Goal: Entertainment & Leisure: Consume media (video, audio)

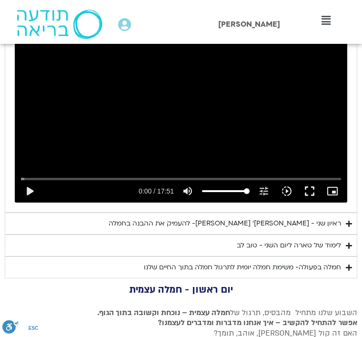
scroll to position [575, 0]
click at [180, 218] on div "ראיון שני - [PERSON_NAME]׳ [PERSON_NAME]- להעמיק את ההבנה בחמלה" at bounding box center [225, 223] width 232 height 11
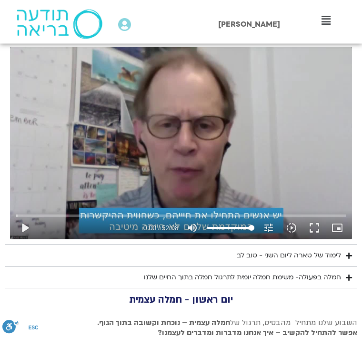
scroll to position [768, 0]
click at [23, 229] on button "play_arrow" at bounding box center [24, 227] width 23 height 23
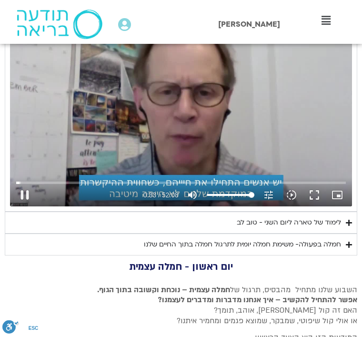
scroll to position [802, 0]
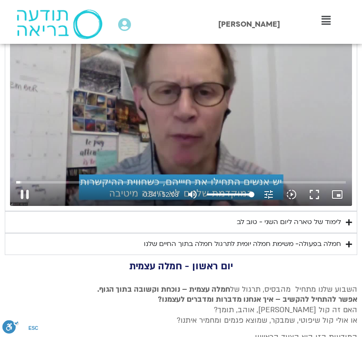
click at [312, 189] on button "fullscreen" at bounding box center [314, 194] width 23 height 23
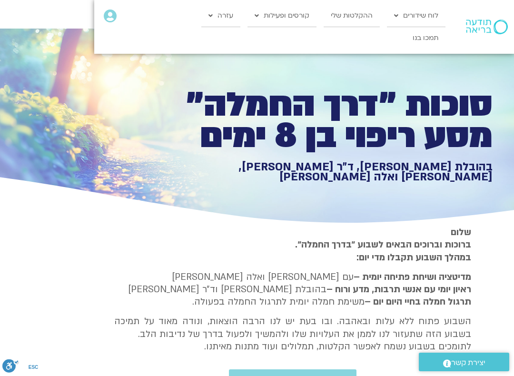
scroll to position [10, -1]
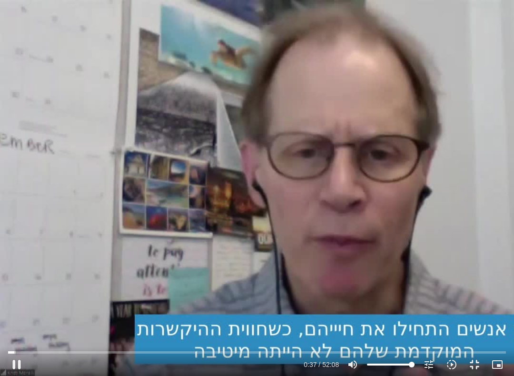
type input "38.0177127539631"
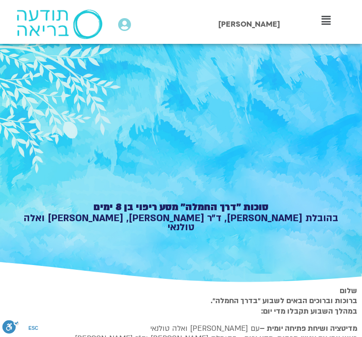
click at [69, 137] on div "סוכות ״דרך החמלה״ מסע ריפוי בן 8 ימים בהובלת [PERSON_NAME], ד״ר [PERSON_NAME], …" at bounding box center [181, 163] width 362 height 240
click at [55, 151] on div "סוכות ״דרך החמלה״ מסע ריפוי בן 8 ימים בהובלת [PERSON_NAME], ד״ר [PERSON_NAME], …" at bounding box center [181, 163] width 362 height 240
click at [47, 147] on div "סוכות ״דרך החמלה״ מסע ריפוי בן 8 ימים בהובלת [PERSON_NAME], ד״ר [PERSON_NAME], …" at bounding box center [181, 163] width 362 height 240
click at [51, 144] on div "סוכות ״דרך החמלה״ מסע ריפוי בן 8 ימים בהובלת [PERSON_NAME], ד״ר [PERSON_NAME], …" at bounding box center [181, 163] width 362 height 240
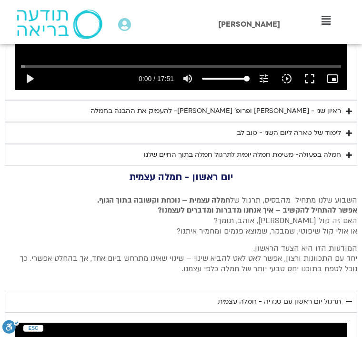
scroll to position [685, 0]
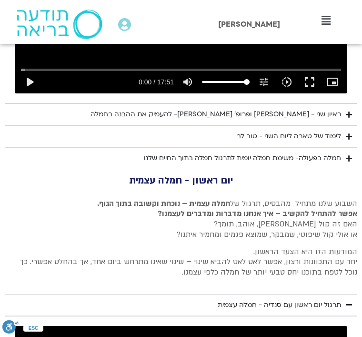
click at [187, 114] on div "ראיון שני - [PERSON_NAME] ופרופ׳ [PERSON_NAME]- להעמיק את ההבנה בחמלה" at bounding box center [215, 114] width 250 height 11
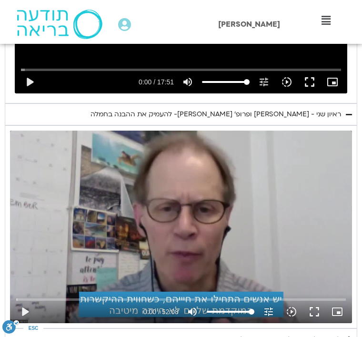
click at [22, 306] on button "play_arrow" at bounding box center [24, 311] width 23 height 23
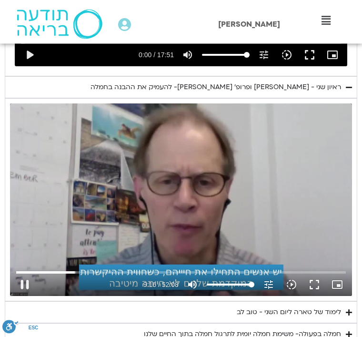
scroll to position [712, 0]
click at [56, 269] on input "Seek" at bounding box center [180, 272] width 329 height 6
click at [68, 269] on input "Seek" at bounding box center [180, 272] width 329 height 6
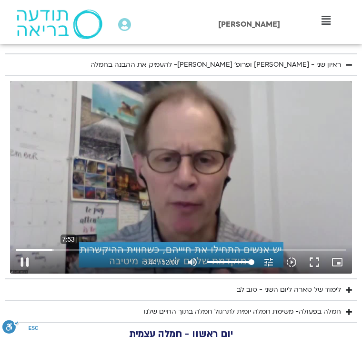
scroll to position [733, 0]
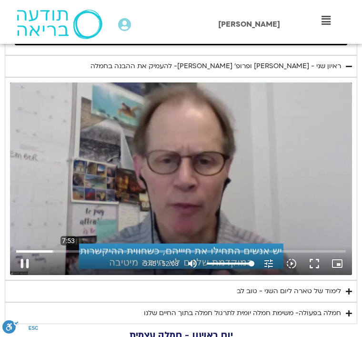
click at [316, 258] on button "fullscreen" at bounding box center [314, 263] width 23 height 23
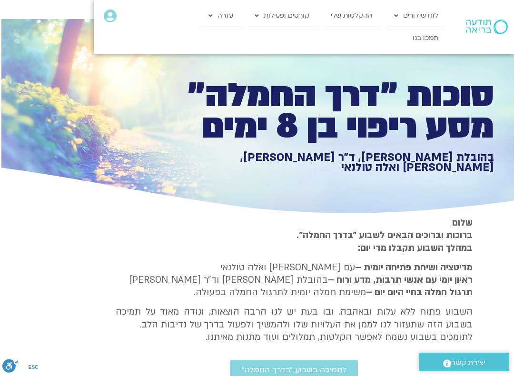
scroll to position [10, -1]
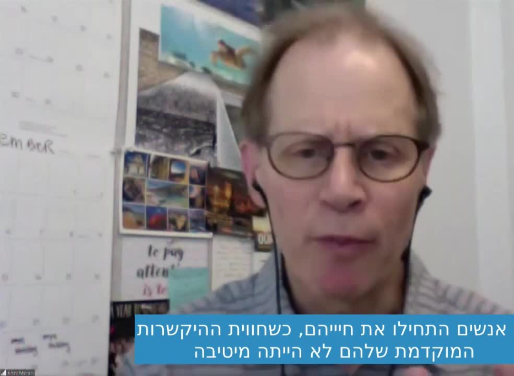
click at [160, 210] on div "0s fast_rewind" at bounding box center [103, 188] width 206 height 376
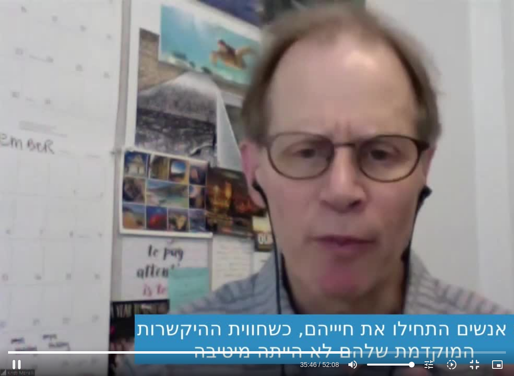
click at [34, 315] on div "0s fast_rewind" at bounding box center [103, 188] width 206 height 376
click at [16, 336] on button "pause" at bounding box center [16, 364] width 23 height 23
click at [16, 336] on button "play_arrow" at bounding box center [16, 364] width 23 height 23
click at [10, 336] on button "pause" at bounding box center [16, 364] width 23 height 23
type input "2189.31739501485"
